Goal: Find specific fact: Find contact information

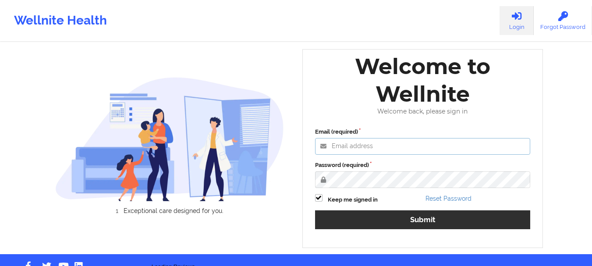
type input "[EMAIL_ADDRESS][DOMAIN_NAME]"
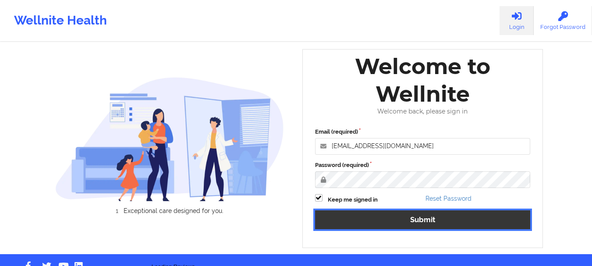
click at [372, 215] on button "Submit" at bounding box center [423, 219] width 216 height 19
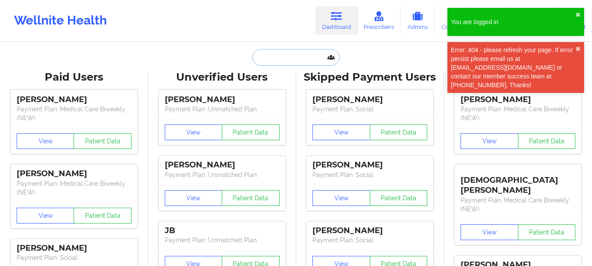
click at [292, 59] on input "text" at bounding box center [295, 57] width 87 height 17
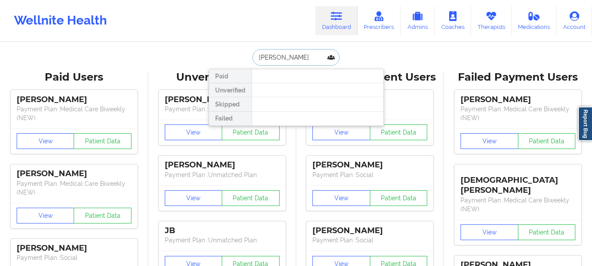
type input "[PERSON_NAME]"
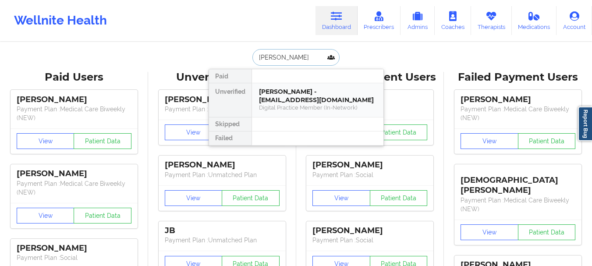
click at [292, 99] on div "[PERSON_NAME] - [EMAIL_ADDRESS][DOMAIN_NAME]" at bounding box center [317, 96] width 117 height 16
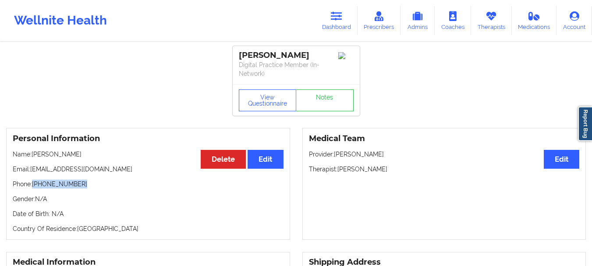
drag, startPoint x: 84, startPoint y: 184, endPoint x: 34, endPoint y: 186, distance: 50.4
click at [34, 186] on p "Phone: [PHONE_NUMBER]" at bounding box center [148, 184] width 271 height 9
copy p "[PHONE_NUMBER]"
click at [336, 24] on link "Dashboard" at bounding box center [337, 20] width 42 height 29
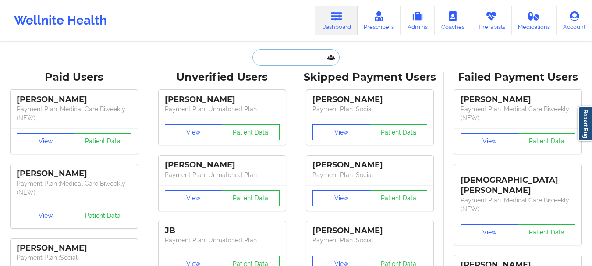
click at [307, 52] on input "text" at bounding box center [295, 57] width 87 height 17
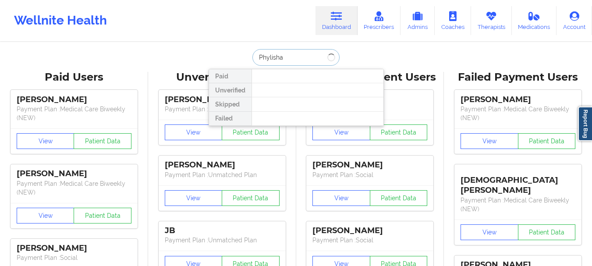
type input "Phylisha"
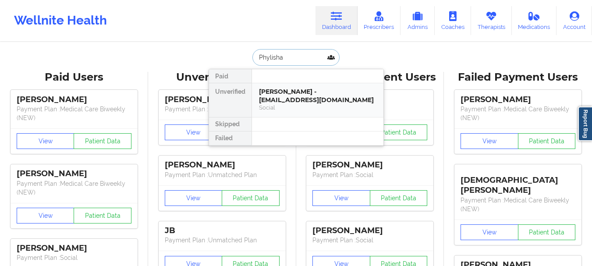
click at [290, 105] on div "Social" at bounding box center [317, 107] width 117 height 7
